Goal: Transaction & Acquisition: Purchase product/service

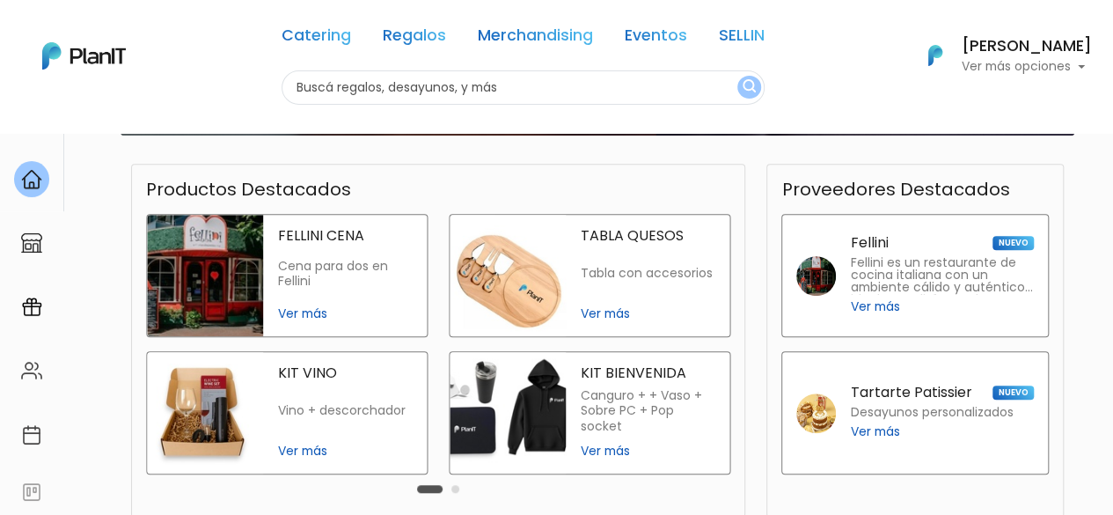
scroll to position [440, 0]
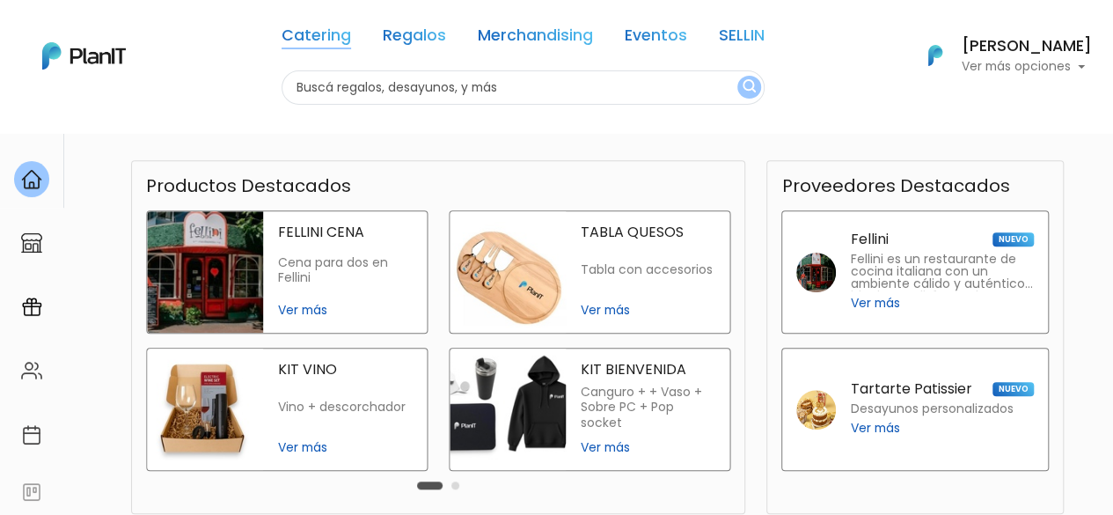
click at [338, 35] on link "Catering" at bounding box center [317, 38] width 70 height 21
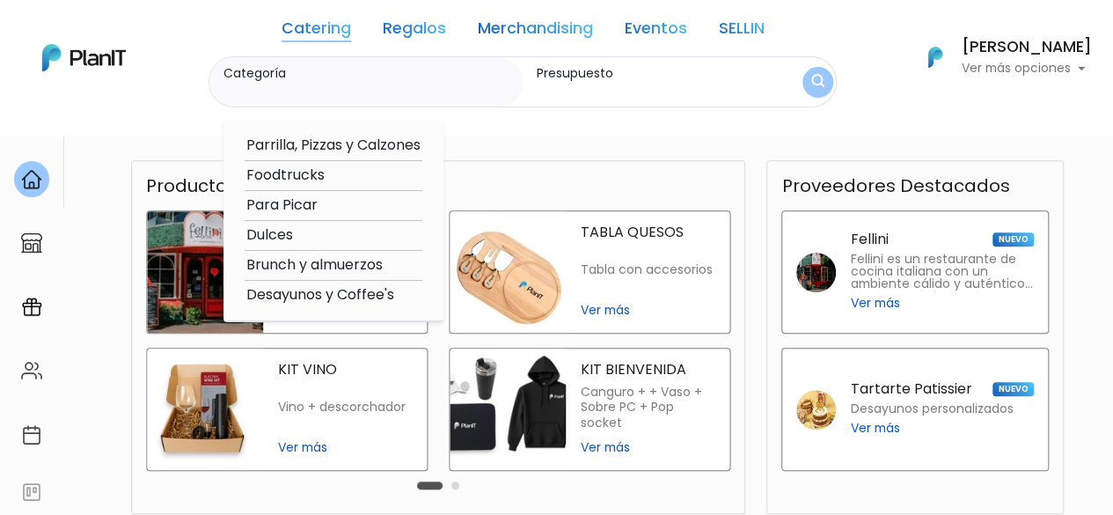
click at [311, 172] on option "Foodtrucks" at bounding box center [334, 176] width 178 height 22
type input "Foodtrucks"
type input "$0 - $1000"
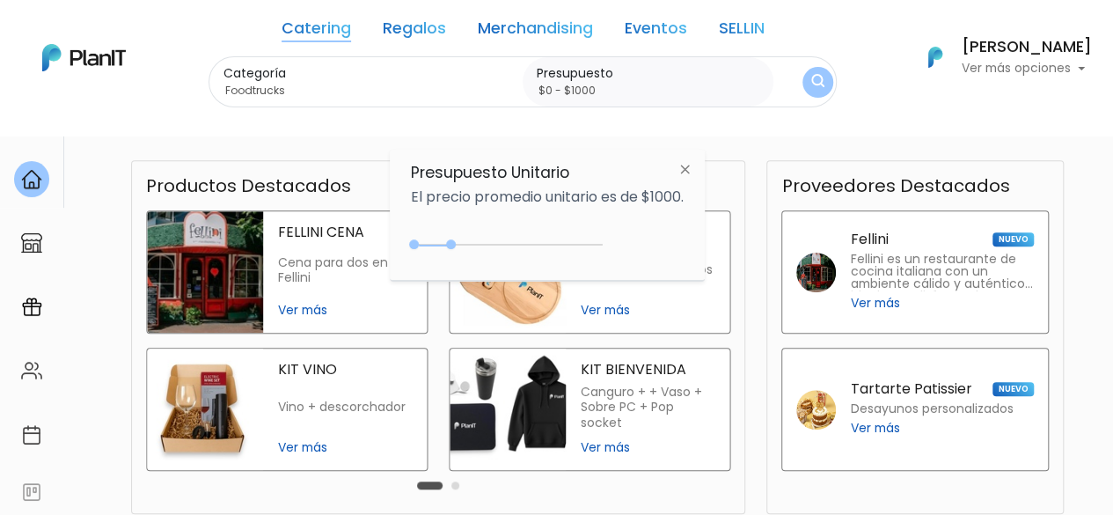
click at [693, 163] on img at bounding box center [685, 169] width 33 height 32
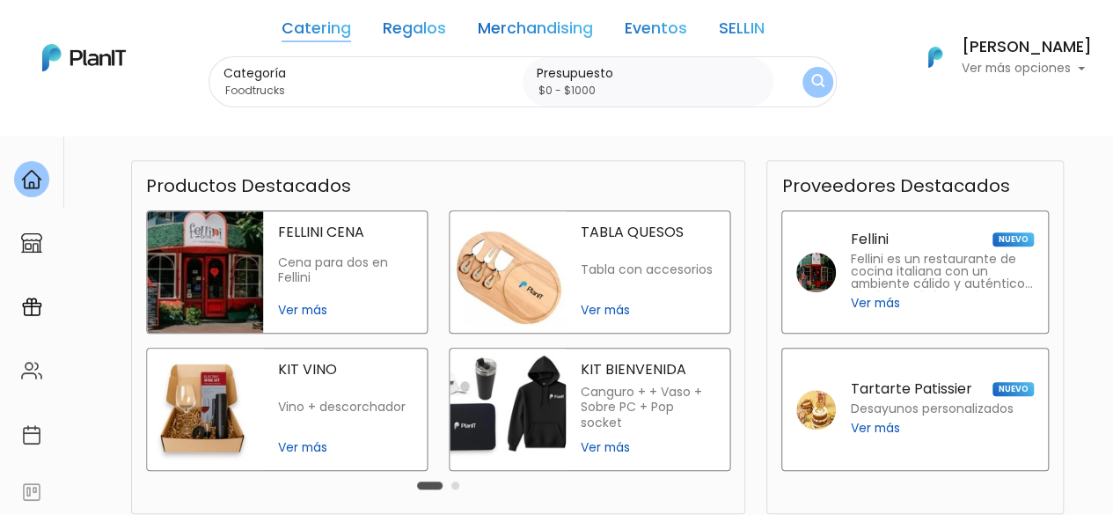
click at [320, 31] on link "Catering" at bounding box center [317, 31] width 70 height 21
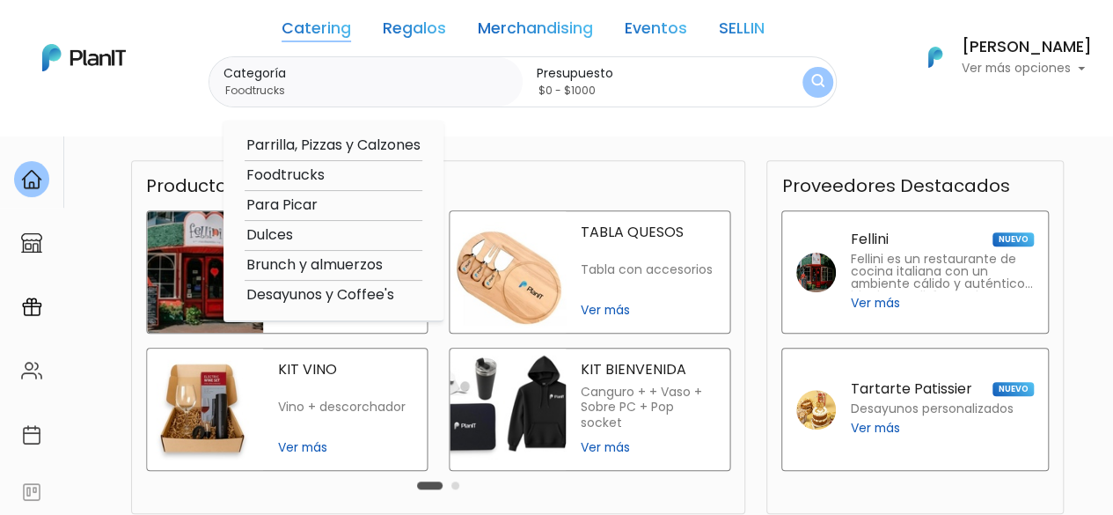
click at [279, 177] on option "Foodtrucks" at bounding box center [334, 176] width 178 height 22
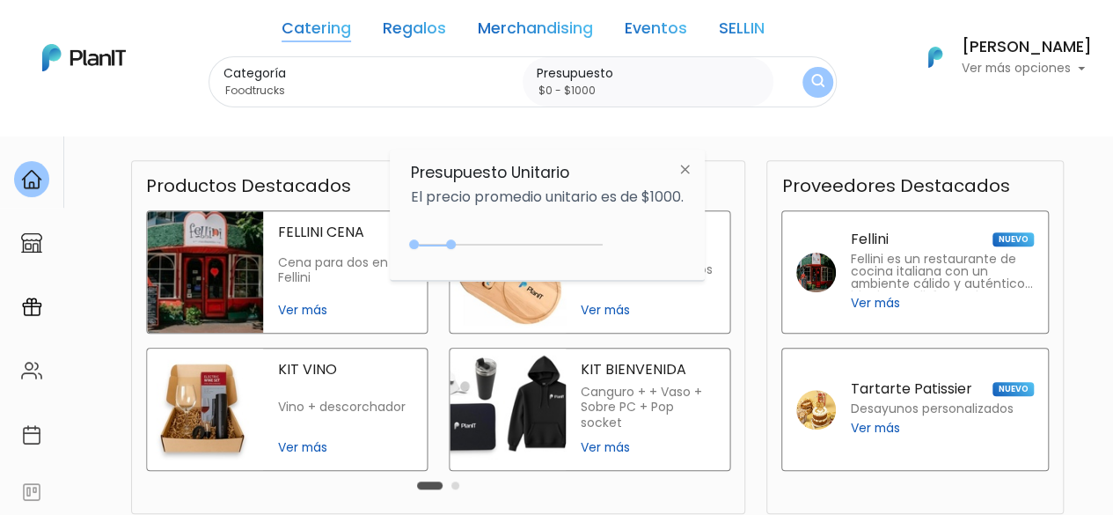
click at [693, 159] on img at bounding box center [685, 169] width 33 height 32
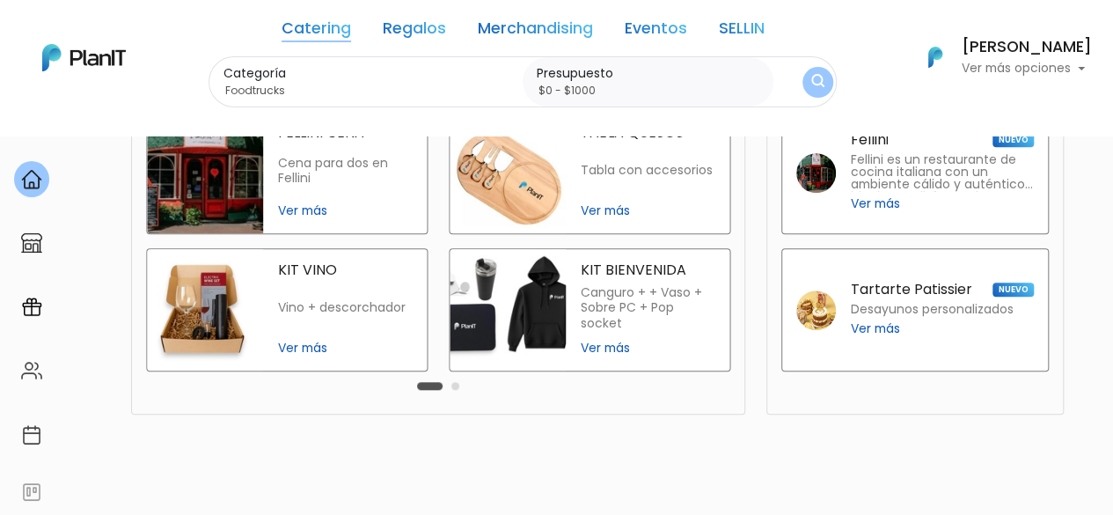
scroll to position [613, 0]
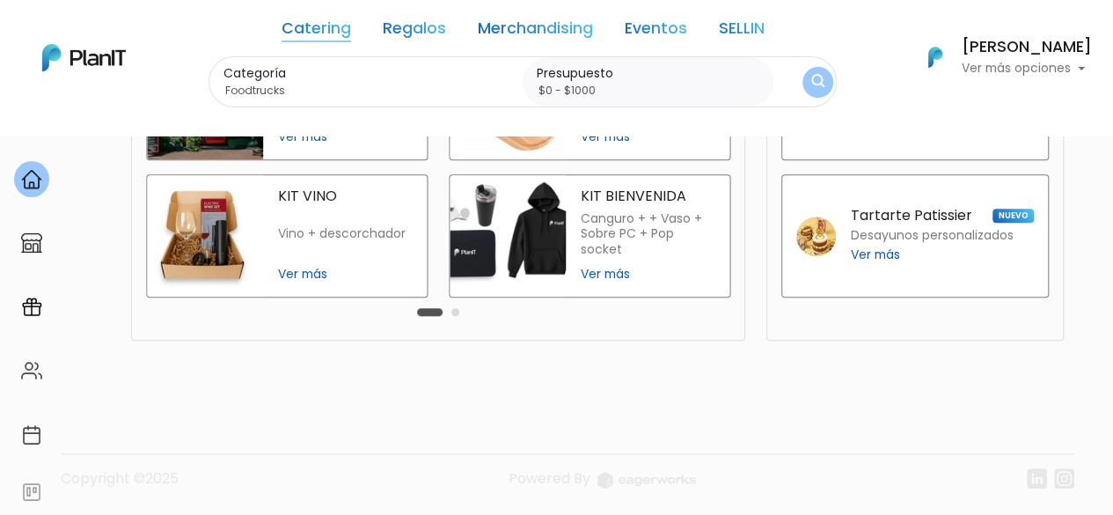
click at [310, 22] on link "Catering" at bounding box center [317, 31] width 70 height 21
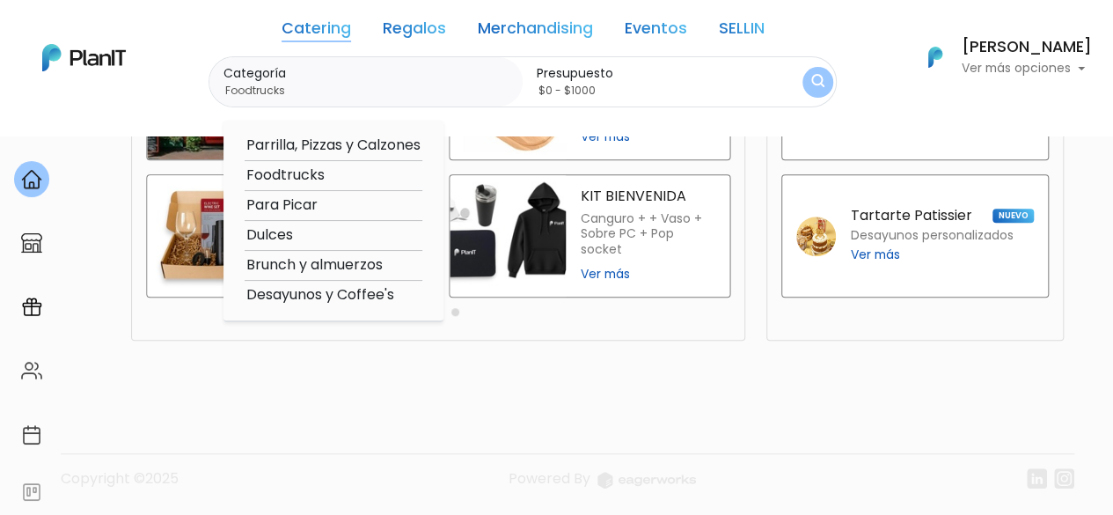
click at [275, 202] on option "Para Picar" at bounding box center [334, 205] width 178 height 22
type input "Para Picar"
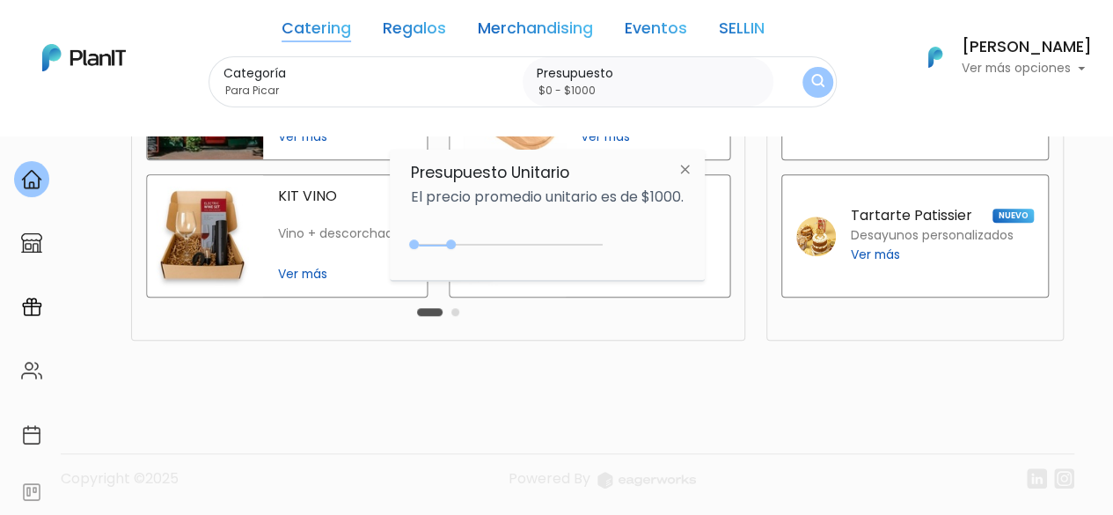
click at [683, 160] on img at bounding box center [685, 169] width 33 height 32
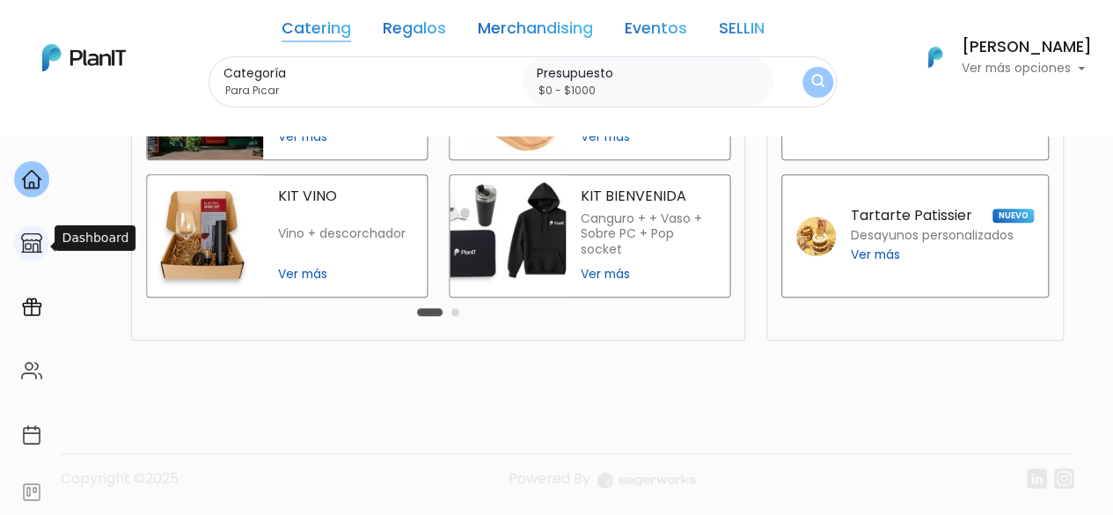
click at [30, 233] on img at bounding box center [31, 242] width 21 height 21
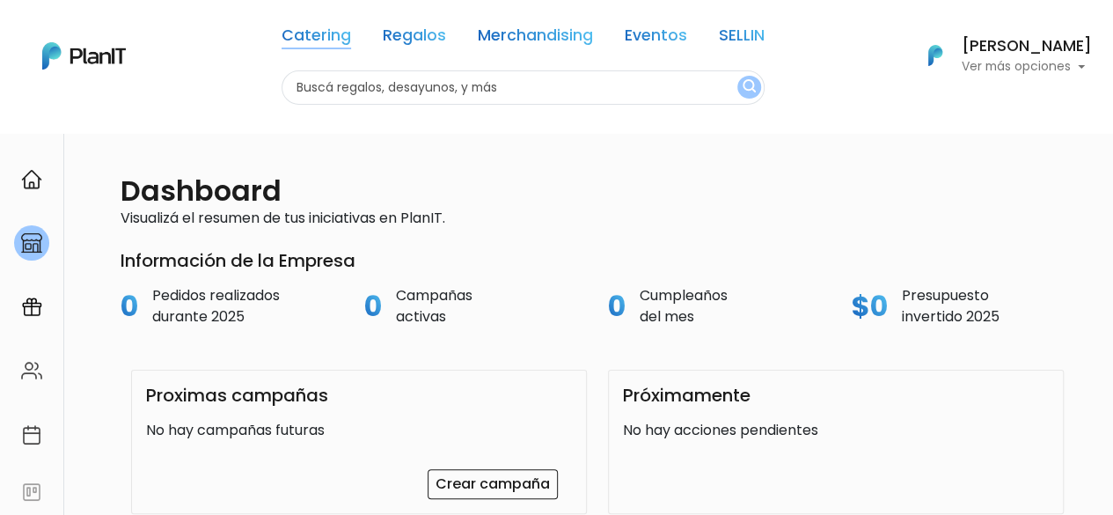
click at [325, 33] on link "Catering" at bounding box center [317, 38] width 70 height 21
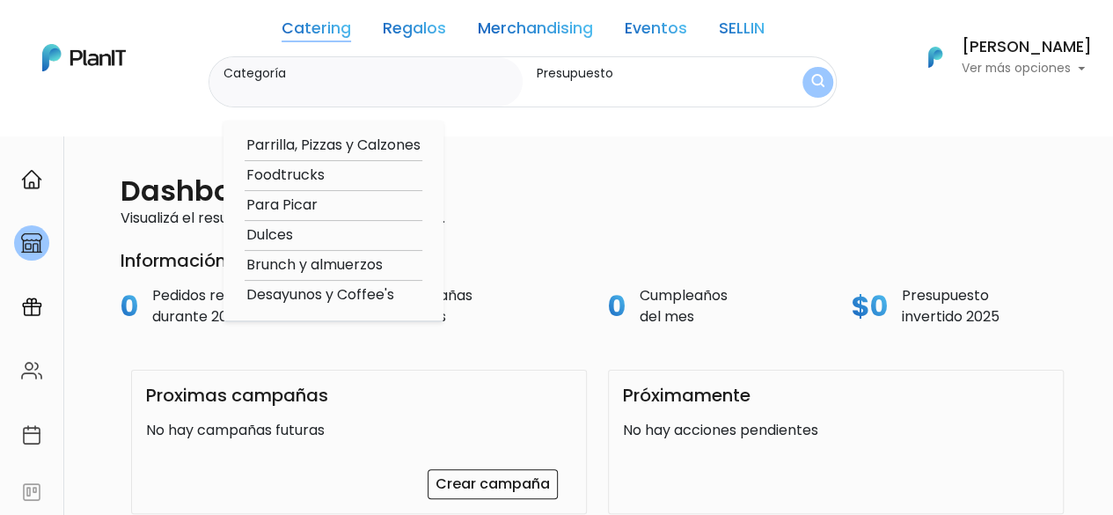
click at [322, 140] on option "Parrilla, Pizzas y Calzones" at bounding box center [334, 146] width 178 height 22
type input "Parrilla, Pizzas y Calzones"
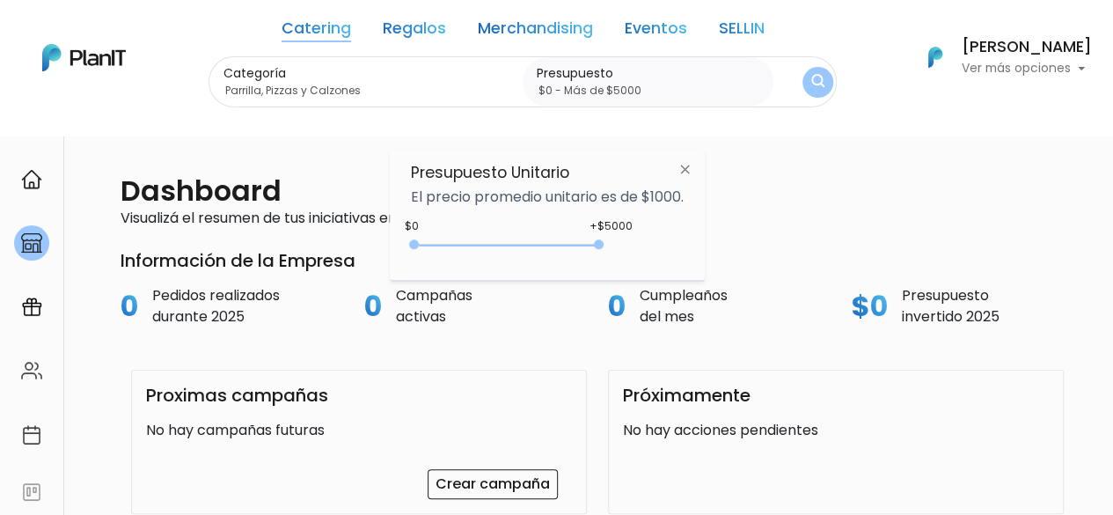
type input "$0 - Más de $5000"
drag, startPoint x: 457, startPoint y: 247, endPoint x: 645, endPoint y: 253, distance: 188.4
click at [645, 253] on div "+$5000 $0 0 : 5000 0 5000 0,5000" at bounding box center [547, 248] width 273 height 35
click at [811, 77] on img "submit" at bounding box center [817, 82] width 13 height 17
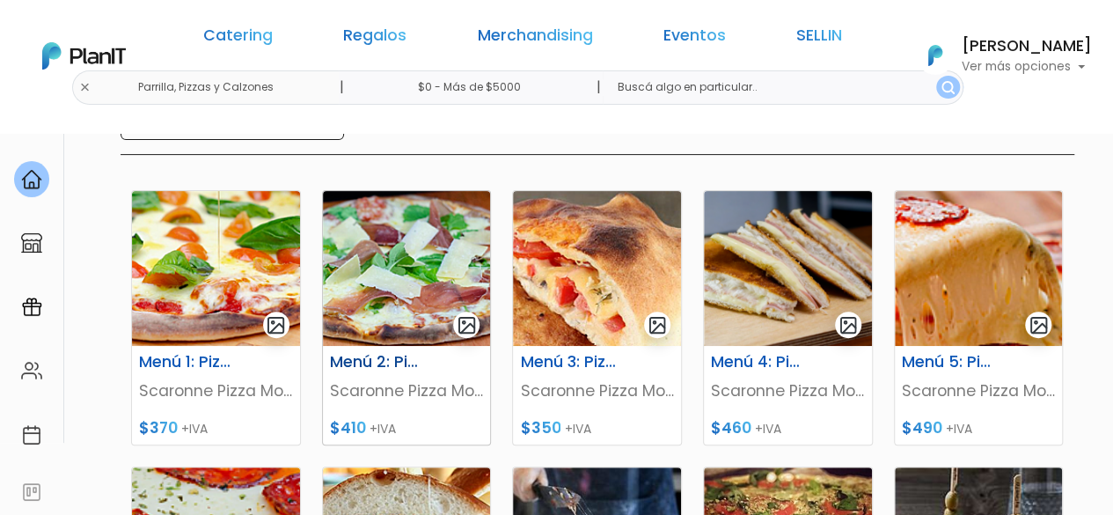
scroll to position [176, 0]
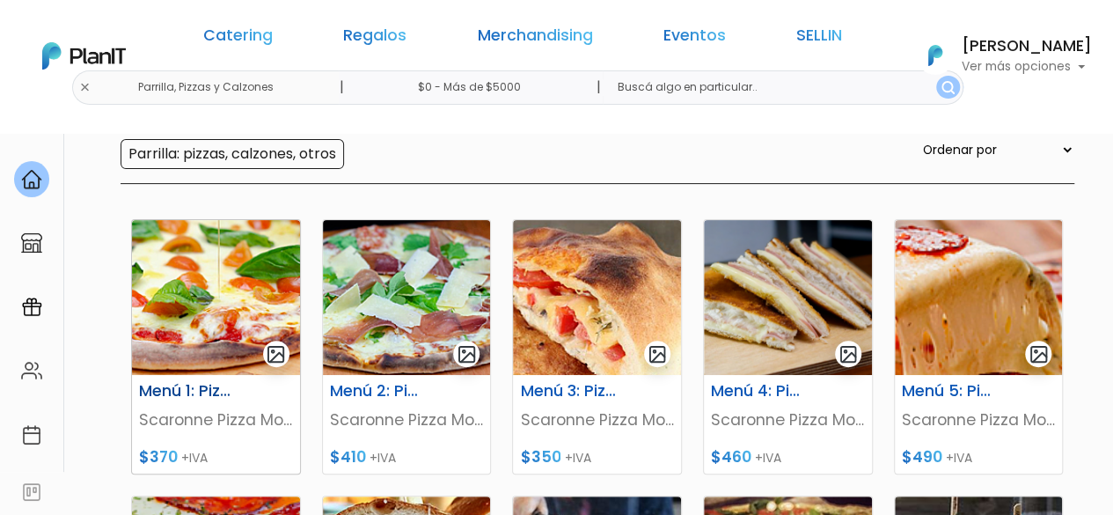
click at [198, 400] on div "Menú 1: Pizzetas" at bounding box center [215, 395] width 175 height 26
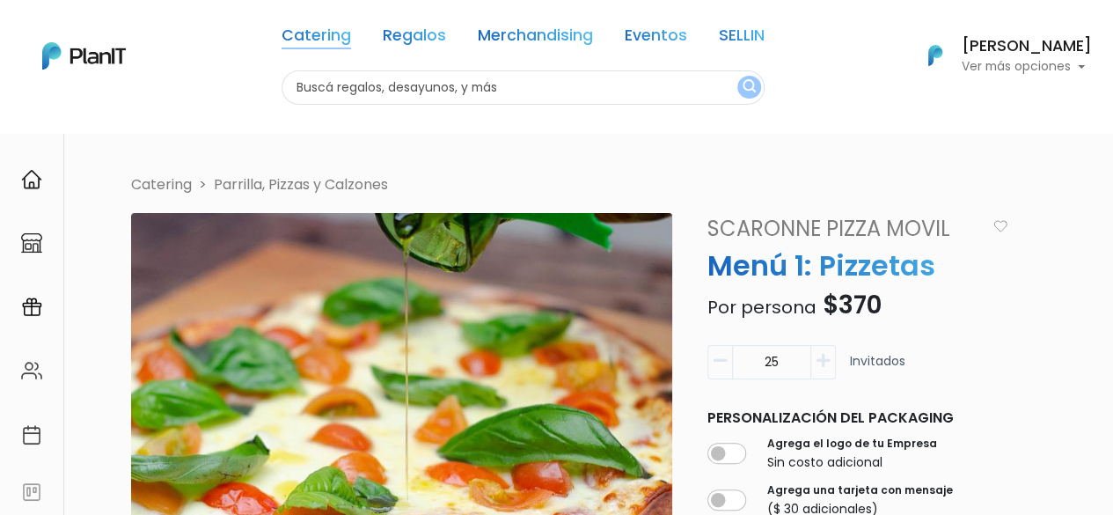
click at [304, 34] on link "Catering" at bounding box center [317, 38] width 70 height 21
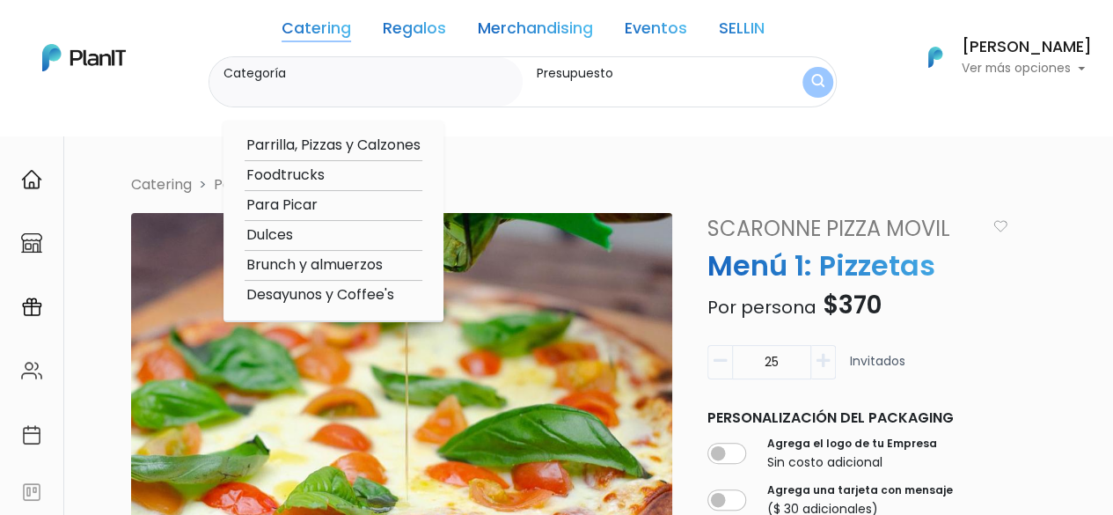
click at [281, 180] on option "Foodtrucks" at bounding box center [334, 176] width 178 height 22
type input "Foodtrucks"
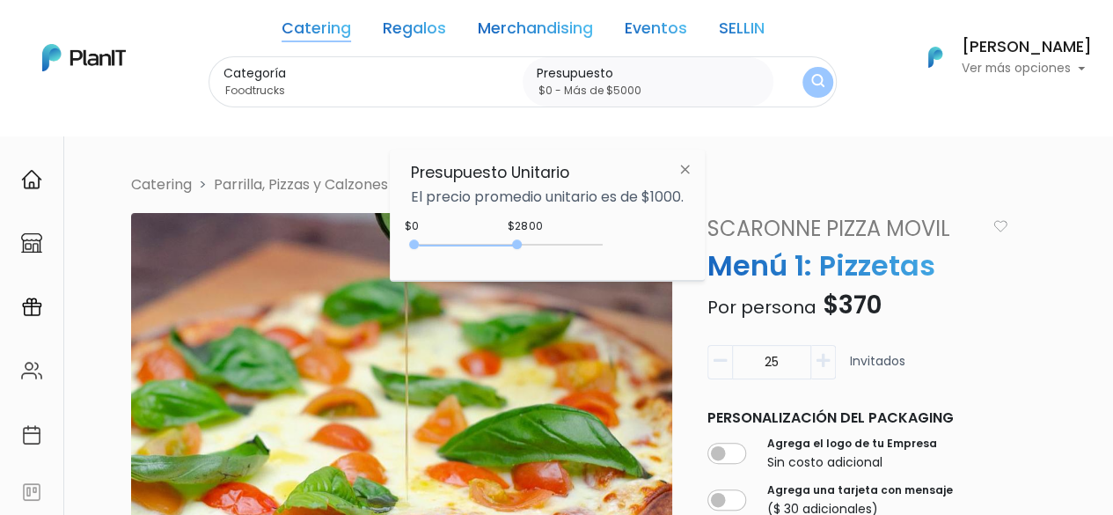
type input "$0 - Más de $5000"
drag, startPoint x: 449, startPoint y: 246, endPoint x: 644, endPoint y: 240, distance: 195.4
click at [644, 240] on div "+$5000 $0 0 : 5000 0 5000 0,5000" at bounding box center [547, 248] width 273 height 35
click at [814, 87] on img "submit" at bounding box center [818, 82] width 14 height 18
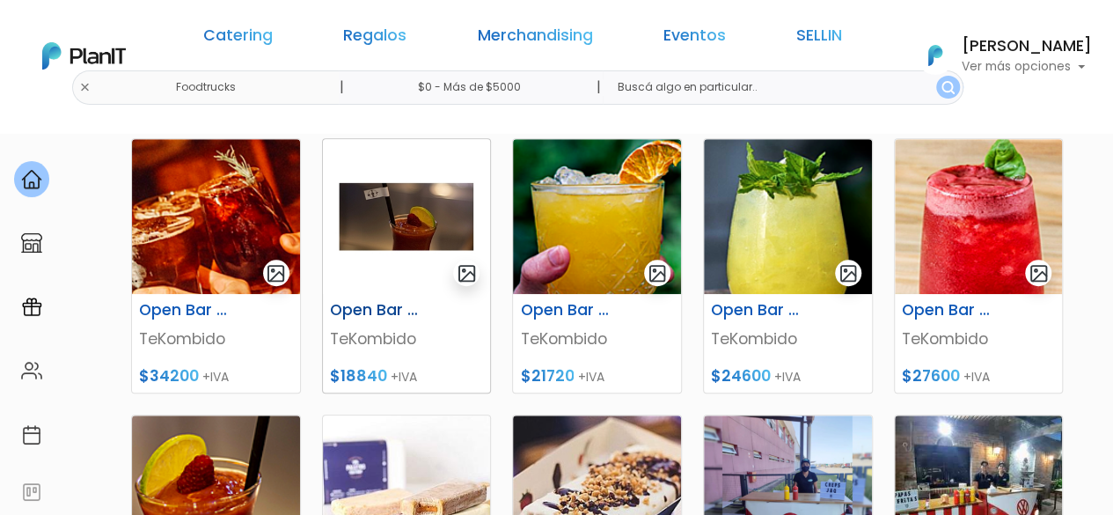
scroll to position [528, 0]
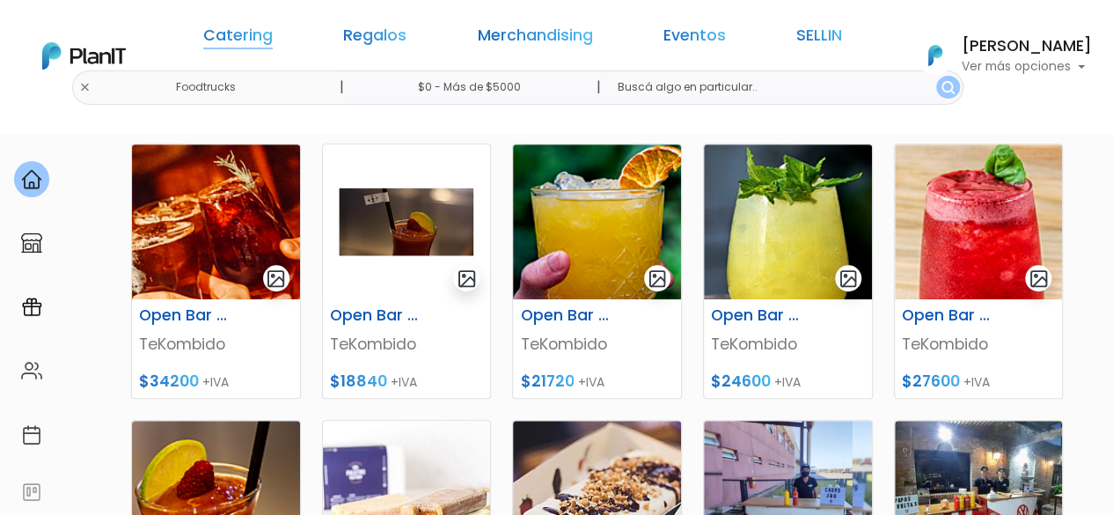
click at [273, 40] on link "Catering" at bounding box center [238, 38] width 70 height 21
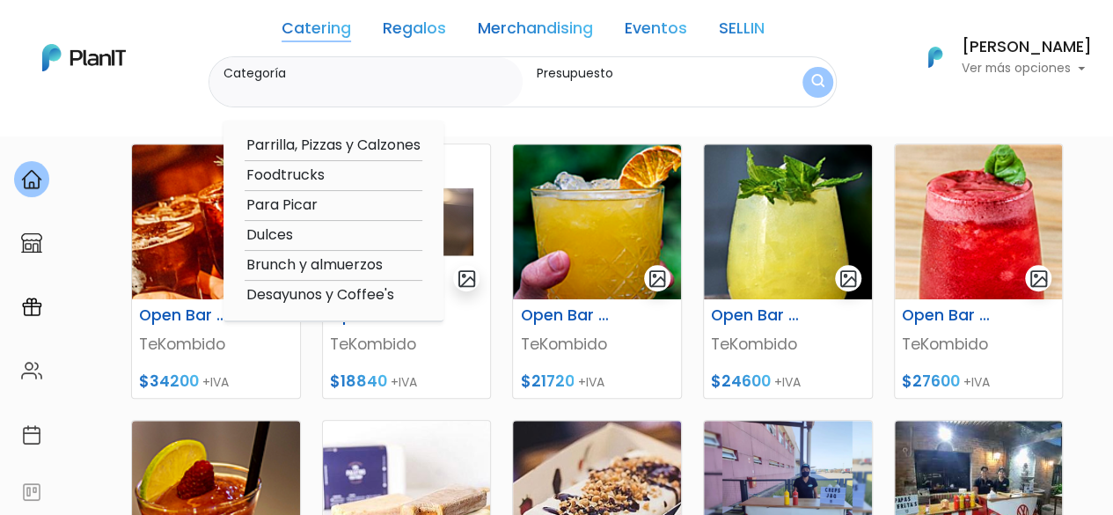
click at [287, 209] on option "Para Picar" at bounding box center [334, 205] width 178 height 22
type input "Para Picar"
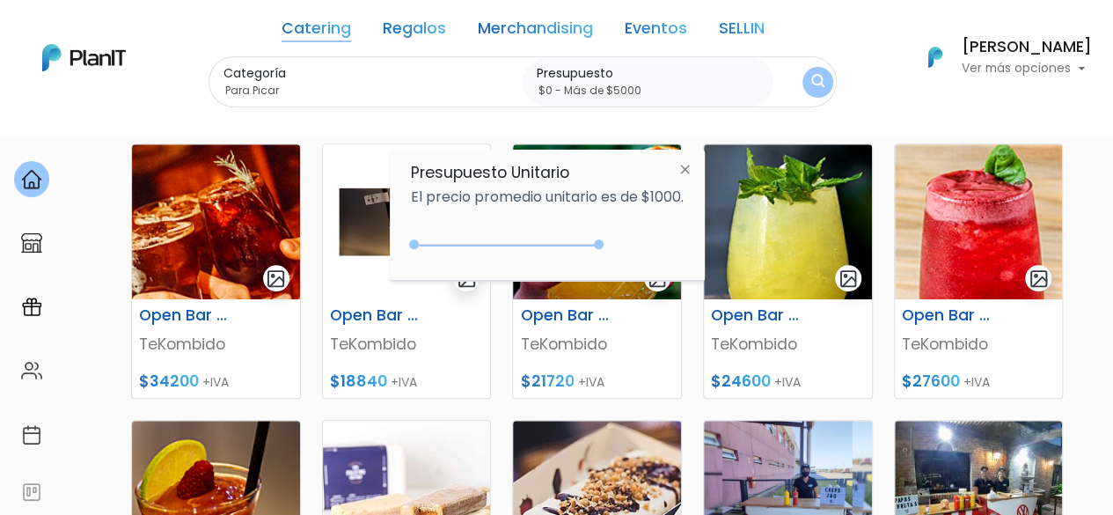
type input "$0 - Más de $5000"
drag, startPoint x: 450, startPoint y: 245, endPoint x: 620, endPoint y: 246, distance: 169.9
click at [620, 246] on div "+$5000 $0 0 : 5000 0 5000 0,5000" at bounding box center [547, 248] width 273 height 35
click at [803, 75] on button "submit" at bounding box center [818, 82] width 34 height 34
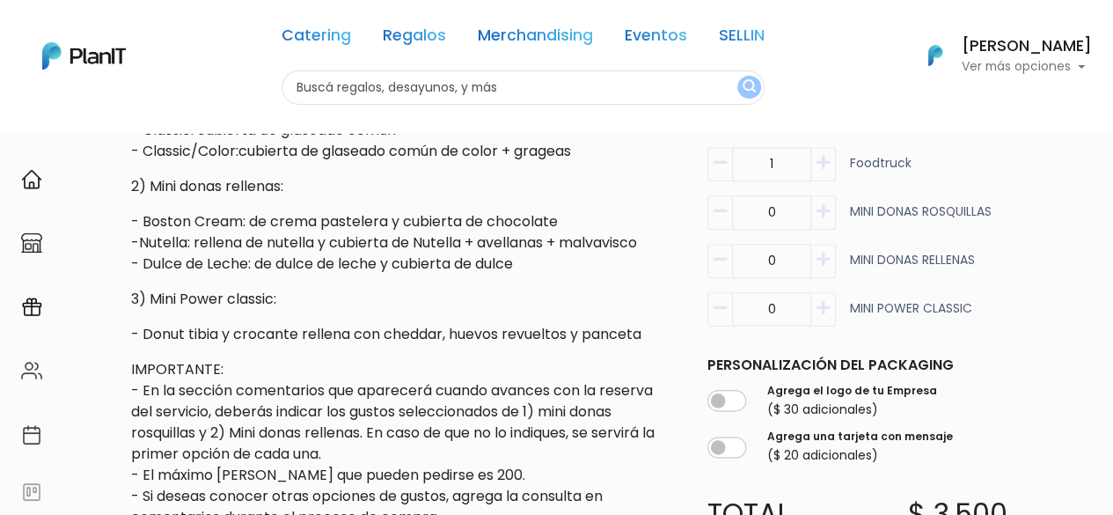
scroll to position [880, 0]
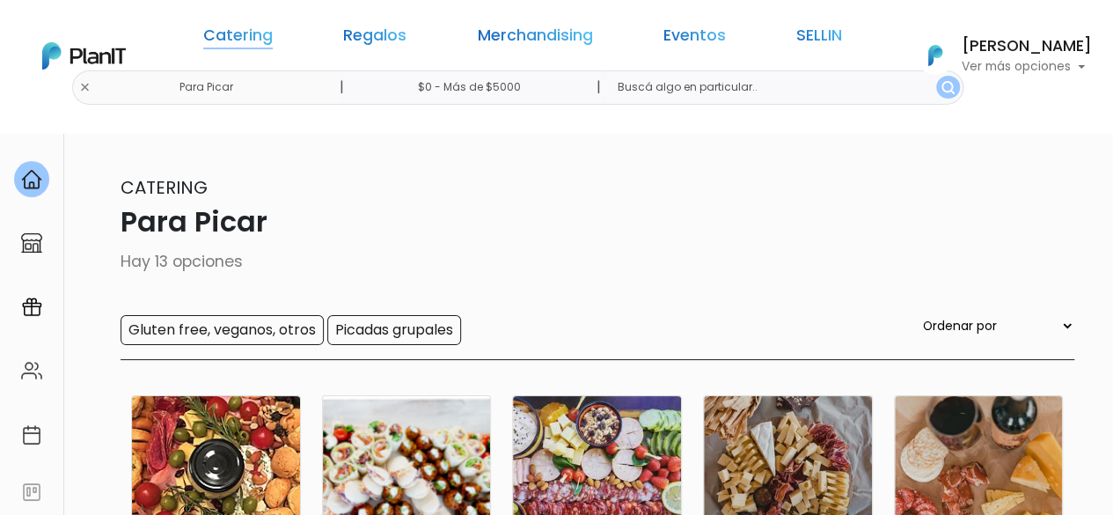
click at [273, 34] on link "Catering" at bounding box center [238, 38] width 70 height 21
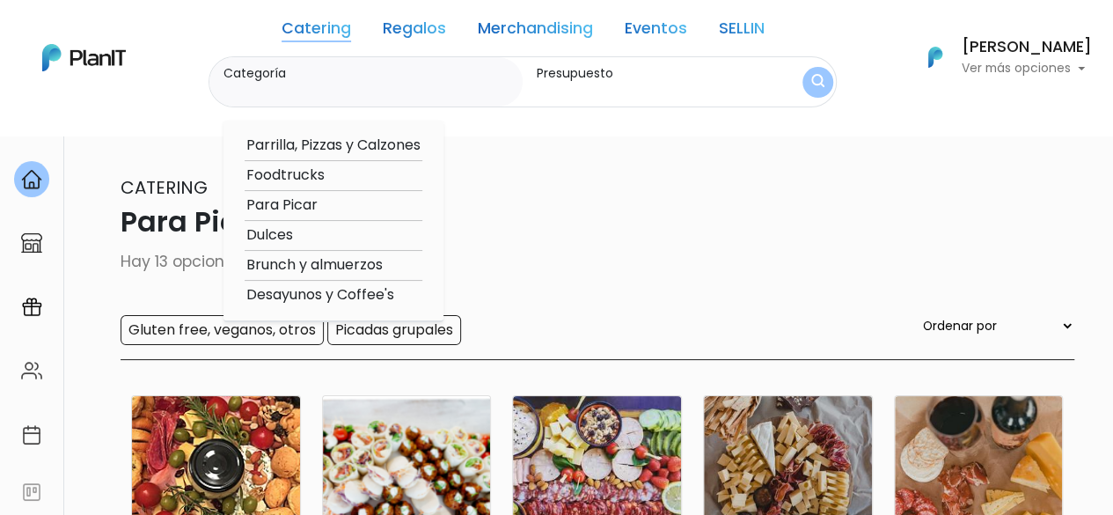
click at [325, 141] on option "Parrilla, Pizzas y Calzones" at bounding box center [334, 146] width 178 height 22
type input "Parrilla, Pizzas y Calzones"
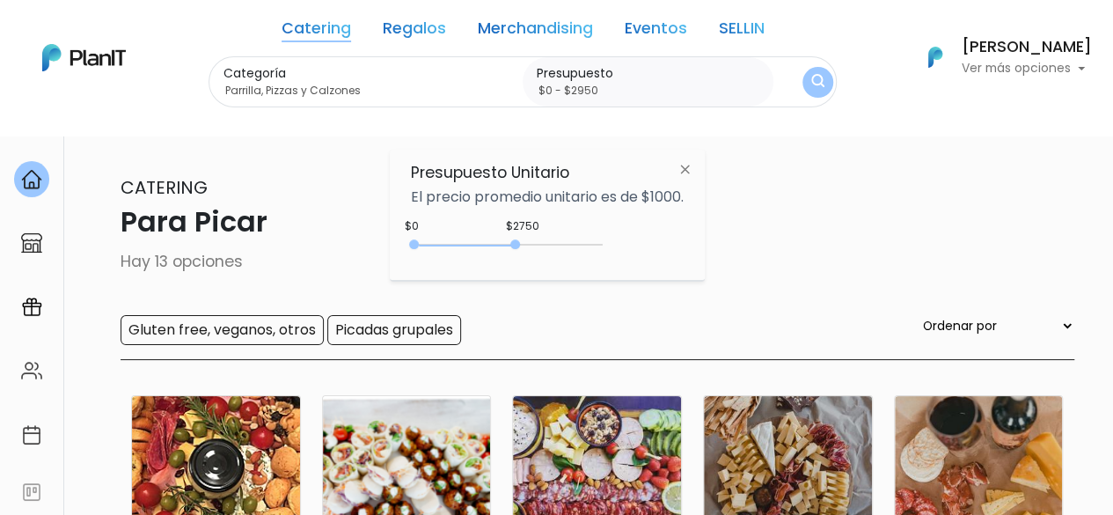
drag, startPoint x: 454, startPoint y: 239, endPoint x: 526, endPoint y: 239, distance: 72.2
click at [526, 239] on div "0 : 2750 0 2750" at bounding box center [510, 248] width 185 height 18
drag, startPoint x: 526, startPoint y: 239, endPoint x: 541, endPoint y: 238, distance: 15.0
click at [541, 239] on div "0 : 2950 0 2950" at bounding box center [510, 248] width 185 height 18
type input "$0 - Más de $5000"
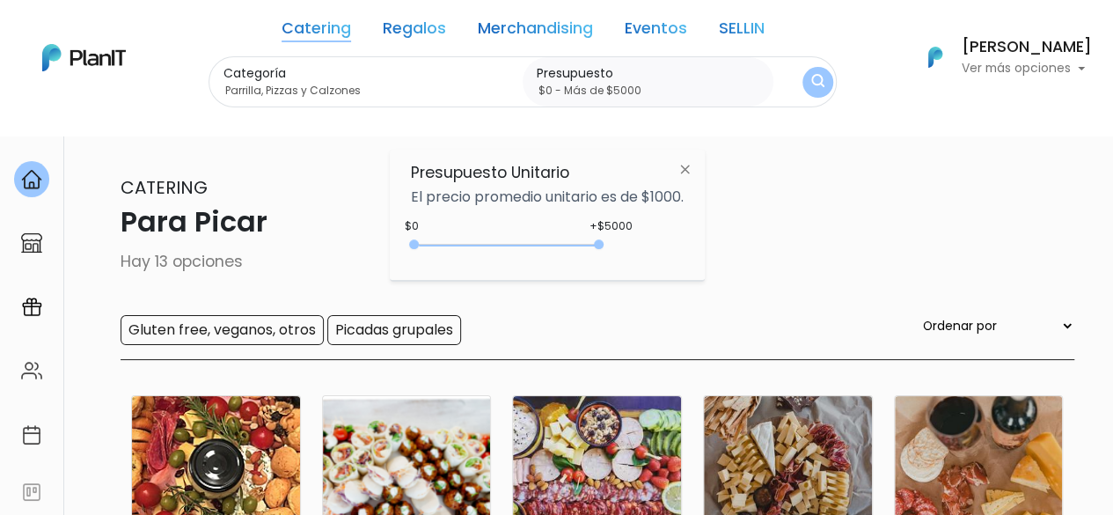
drag, startPoint x: 542, startPoint y: 244, endPoint x: 619, endPoint y: 247, distance: 76.6
click at [619, 247] on div "+$5000 $0 0 : 5000 0 5000 0,5000" at bounding box center [547, 248] width 273 height 35
click at [804, 85] on button "submit" at bounding box center [818, 82] width 31 height 31
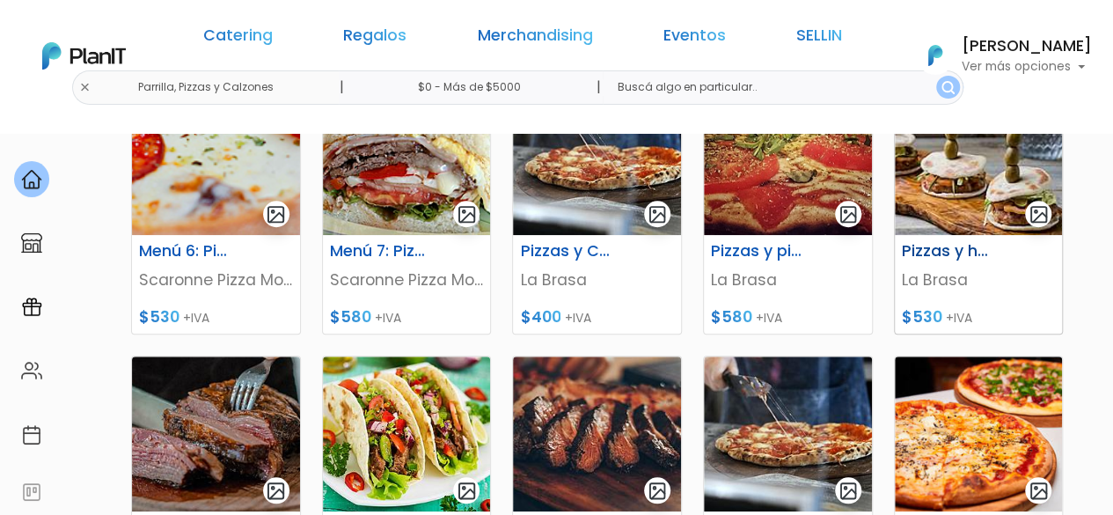
scroll to position [583, 0]
